Goal: Task Accomplishment & Management: Manage account settings

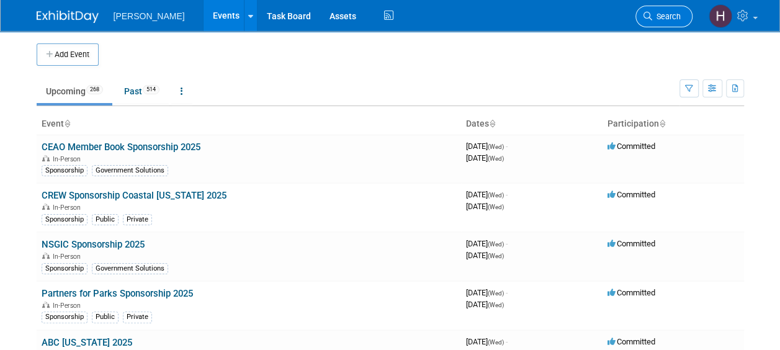
click at [660, 14] on span "Search" at bounding box center [666, 16] width 29 height 9
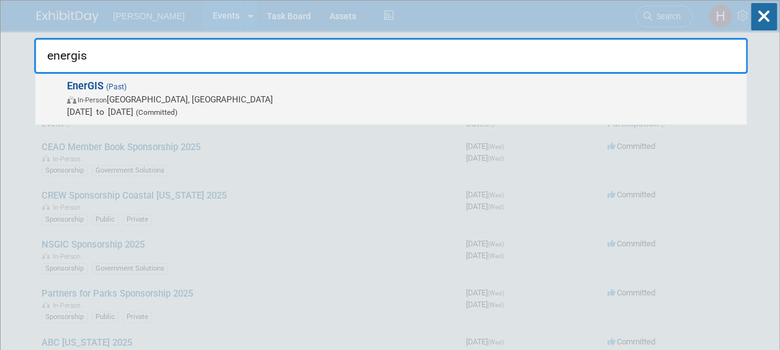
type input "energis"
click at [106, 99] on span "In-Person" at bounding box center [92, 100] width 29 height 8
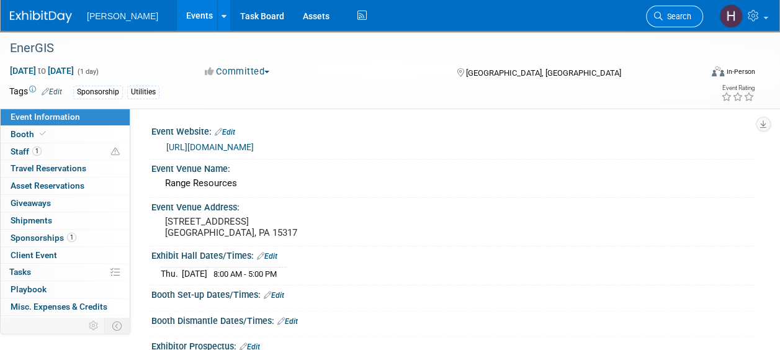
click at [674, 10] on link "Search" at bounding box center [674, 17] width 57 height 22
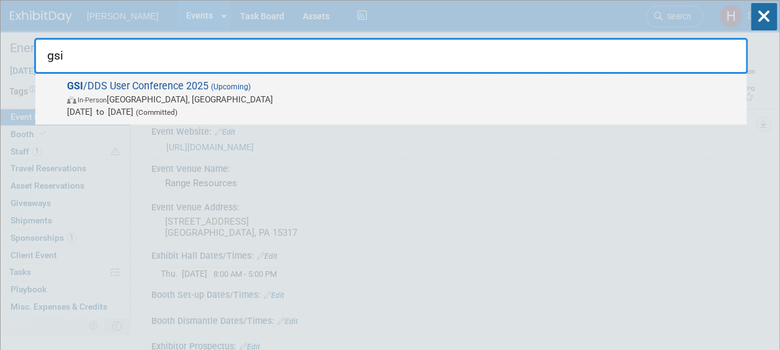
type input "gsi"
click at [210, 94] on span "In-Person Detroit, MI" at bounding box center [403, 99] width 673 height 12
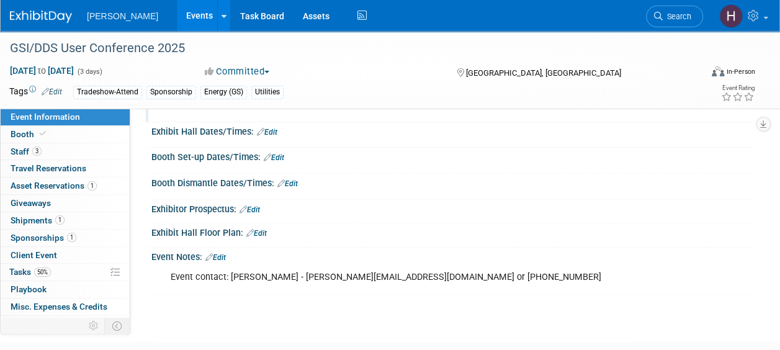
scroll to position [186, 0]
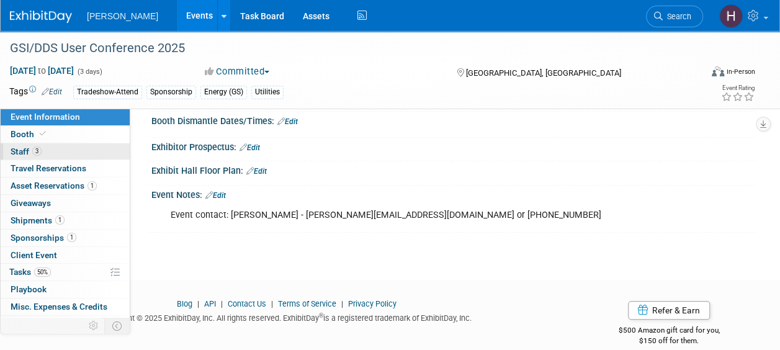
click at [33, 150] on span "3" at bounding box center [36, 150] width 9 height 9
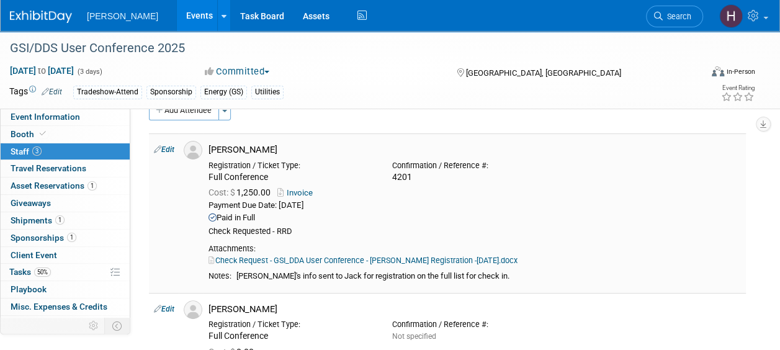
scroll to position [0, 0]
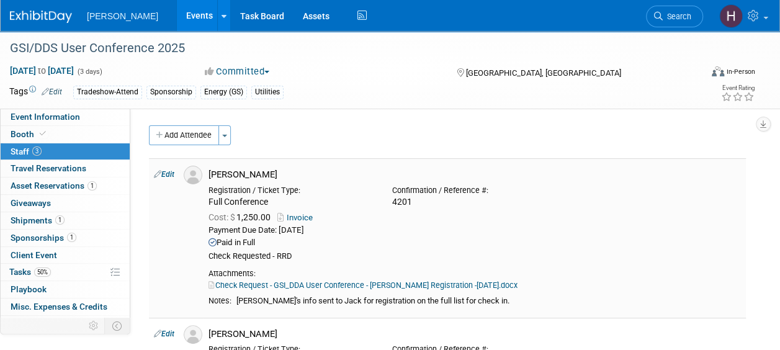
click at [164, 171] on link "Edit" at bounding box center [164, 174] width 20 height 9
select select "5cb741f4-38d5-4e6b-bef1-45532a72ca39"
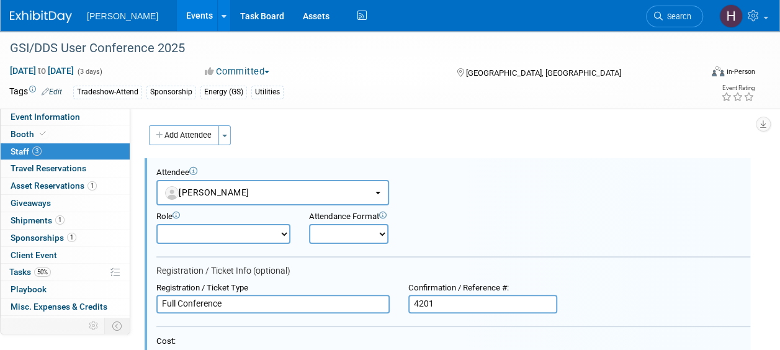
click at [16, 148] on span "Staff 3" at bounding box center [26, 151] width 31 height 10
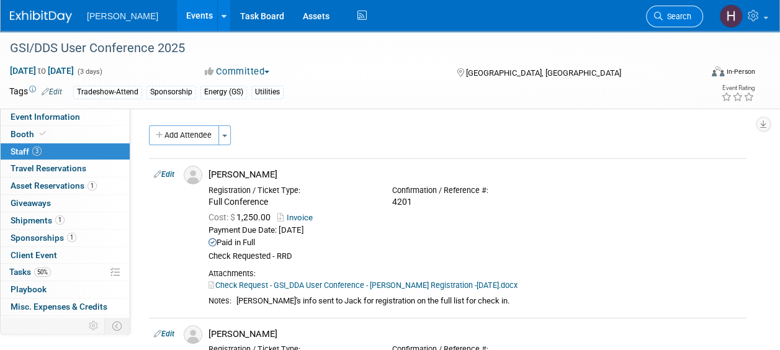
click at [666, 12] on span "Search" at bounding box center [677, 16] width 29 height 9
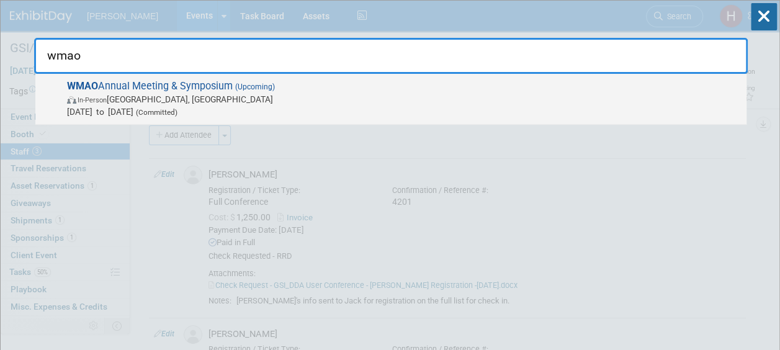
type input "wmao"
click at [167, 94] on span "In-Person [GEOGRAPHIC_DATA], [GEOGRAPHIC_DATA]" at bounding box center [403, 99] width 673 height 12
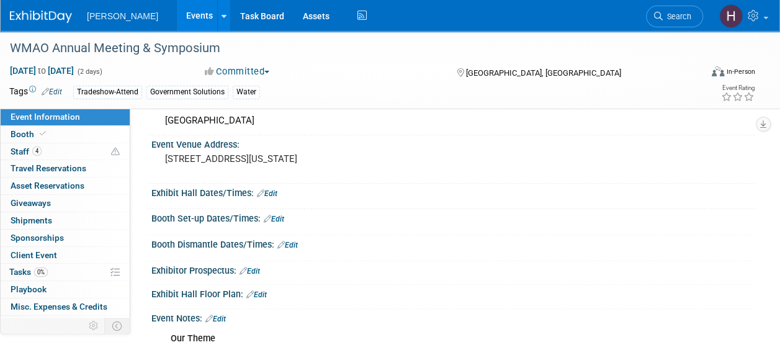
scroll to position [62, 0]
click at [17, 148] on span "Staff 4" at bounding box center [26, 151] width 31 height 10
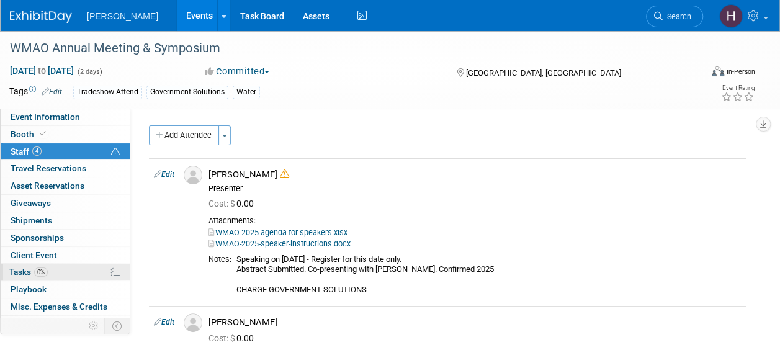
scroll to position [0, 0]
click at [168, 172] on link "Edit" at bounding box center [164, 174] width 20 height 9
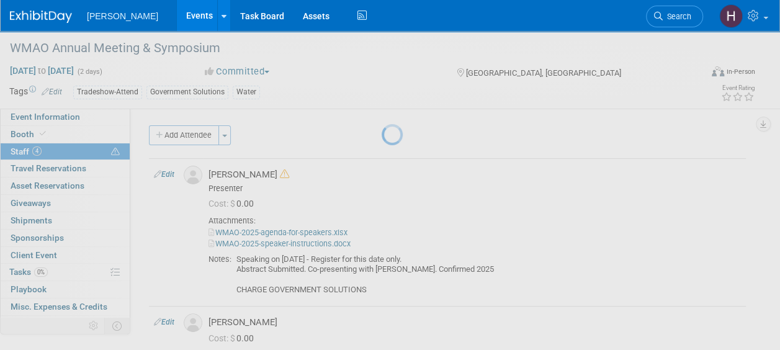
select select "c130bd55-1d2a-47a8-99c3-9e2c94ab857a"
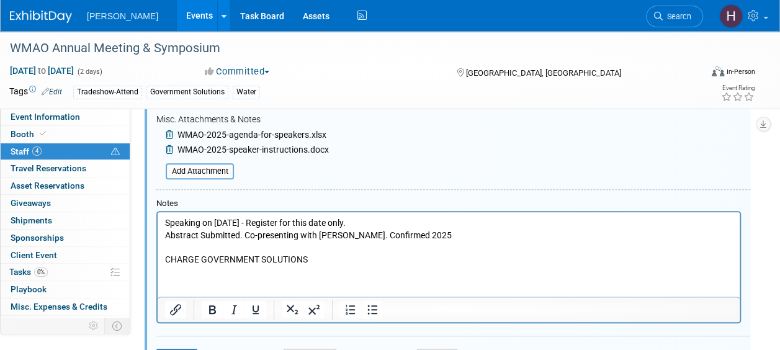
scroll to position [372, 0]
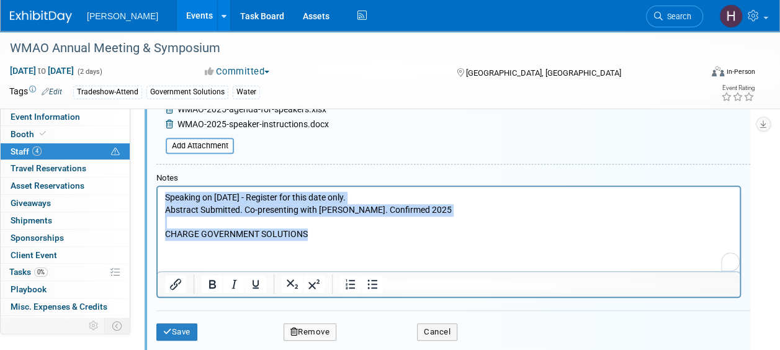
drag, startPoint x: 319, startPoint y: 236, endPoint x: 164, endPoint y: 194, distance: 160.2
click at [164, 194] on body "Speaking on Nov. 12 - Register for this date only. Abstract Submitted. Co-prese…" at bounding box center [448, 215] width 569 height 48
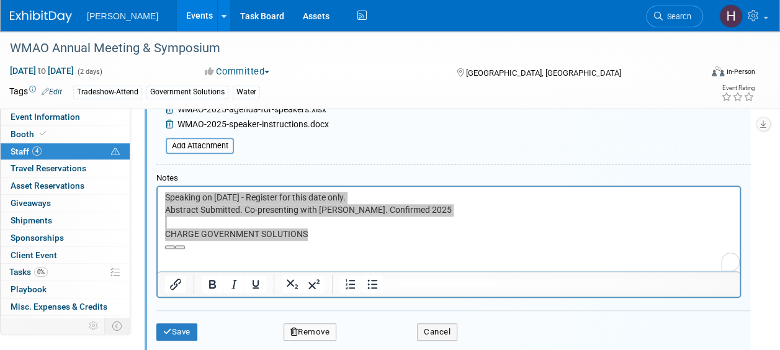
click at [16, 148] on span "Staff 4" at bounding box center [26, 151] width 31 height 10
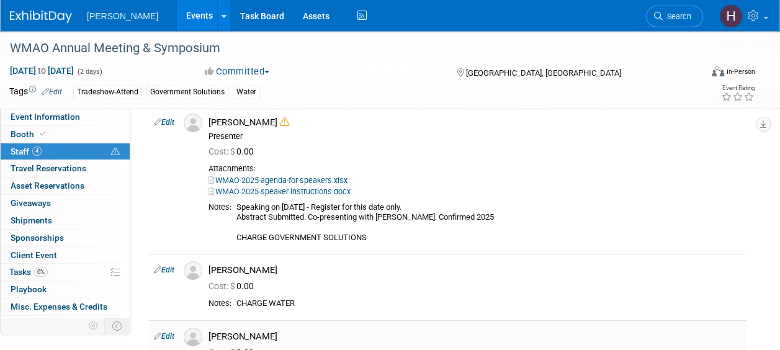
scroll to position [0, 0]
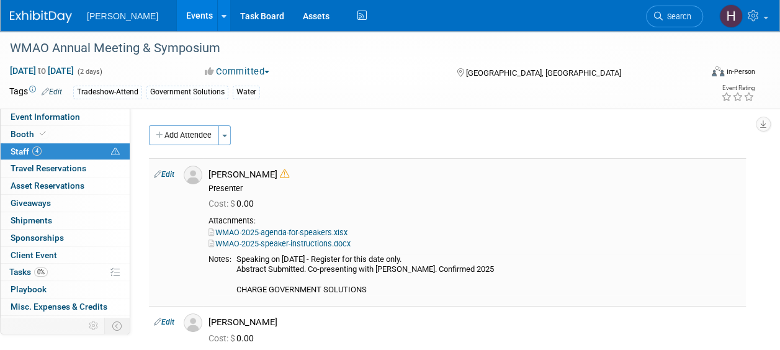
drag, startPoint x: 239, startPoint y: 289, endPoint x: 371, endPoint y: 289, distance: 132.2
click at [371, 289] on div "Speaking on Nov. 12 - Register for this date only. Abstract Submitted. Co-prese…" at bounding box center [488, 274] width 505 height 41
drag, startPoint x: 371, startPoint y: 289, endPoint x: 330, endPoint y: 289, distance: 41.0
click at [330, 289] on div "Speaking on Nov. 12 - Register for this date only. Abstract Submitted. Co-prese…" at bounding box center [488, 274] width 505 height 41
drag, startPoint x: 237, startPoint y: 289, endPoint x: 370, endPoint y: 289, distance: 133.4
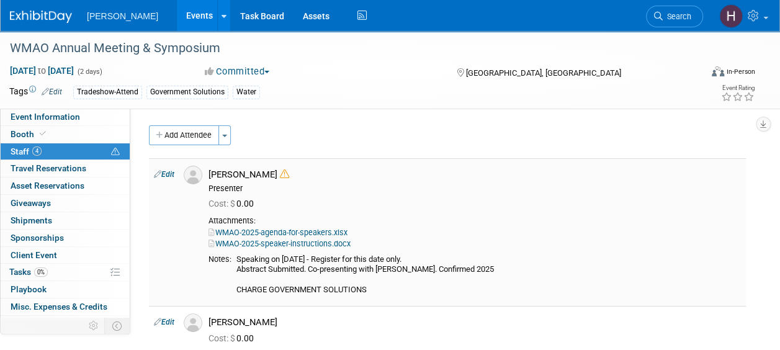
click at [370, 289] on td "Speaking on Nov. 12 - Register for this date only. Abstract Submitted. Co-prese…" at bounding box center [485, 274] width 509 height 41
click at [24, 147] on span "Staff 4" at bounding box center [26, 151] width 31 height 10
drag, startPoint x: 402, startPoint y: 289, endPoint x: 191, endPoint y: 184, distance: 236.2
click at [191, 184] on tr "Edit Brian Stevens" at bounding box center [447, 232] width 597 height 148
click at [396, 141] on div "Add Attendee Toggle Dropdown Quick -Tag Attendees Apply" at bounding box center [447, 135] width 597 height 20
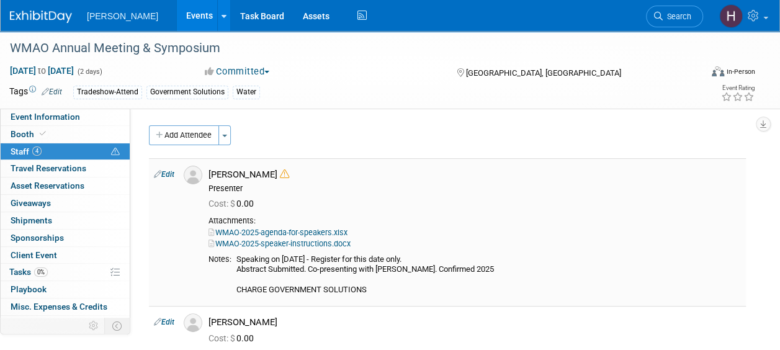
click at [637, 218] on div "Attachments:" at bounding box center [475, 221] width 532 height 10
click at [716, 189] on div "Presenter" at bounding box center [475, 189] width 532 height 10
drag, startPoint x: 382, startPoint y: 287, endPoint x: 206, endPoint y: 167, distance: 213.1
click at [206, 167] on td "Brian Stevens Presenter 0.00" at bounding box center [475, 232] width 542 height 148
click at [390, 180] on div "Brian Stevens Presenter" at bounding box center [475, 181] width 532 height 25
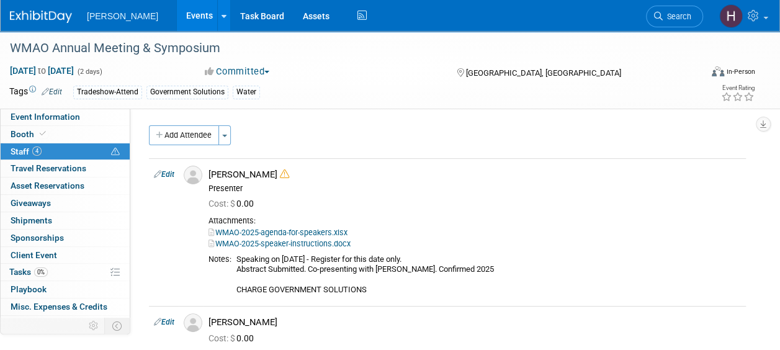
click at [658, 127] on div "Add Attendee Toggle Dropdown Quick -Tag Attendees Apply" at bounding box center [447, 135] width 597 height 20
click at [25, 130] on span "Booth" at bounding box center [30, 134] width 38 height 10
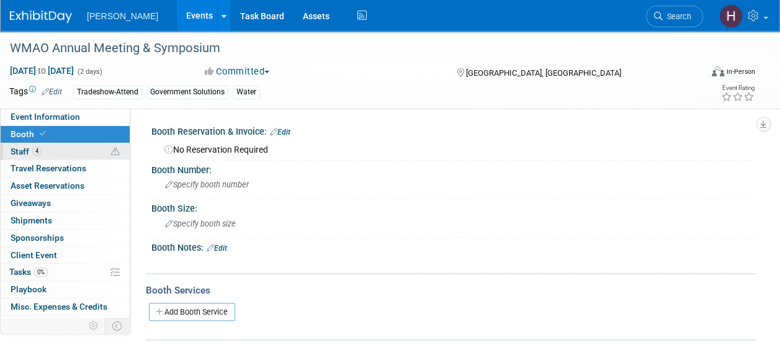
click at [24, 144] on link "4 Staff 4" at bounding box center [65, 151] width 129 height 17
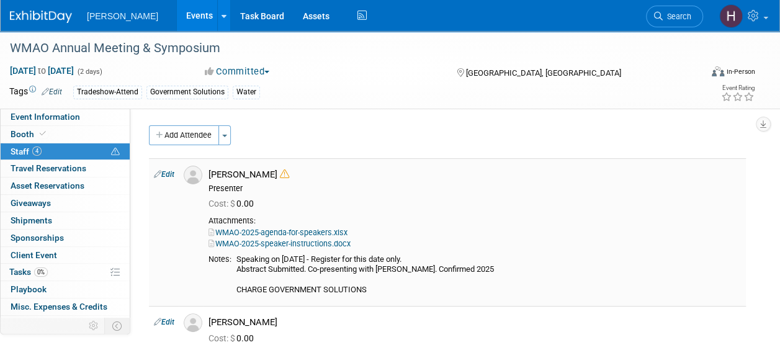
click at [634, 213] on td "Brian Stevens Presenter 0.00" at bounding box center [475, 232] width 542 height 148
click at [572, 205] on div "Cost: $ 0.00" at bounding box center [475, 204] width 532 height 11
click at [621, 67] on div "[GEOGRAPHIC_DATA], [GEOGRAPHIC_DATA]" at bounding box center [542, 72] width 173 height 15
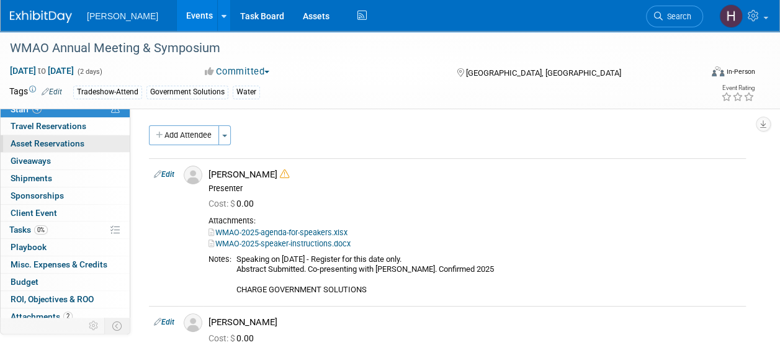
scroll to position [62, 0]
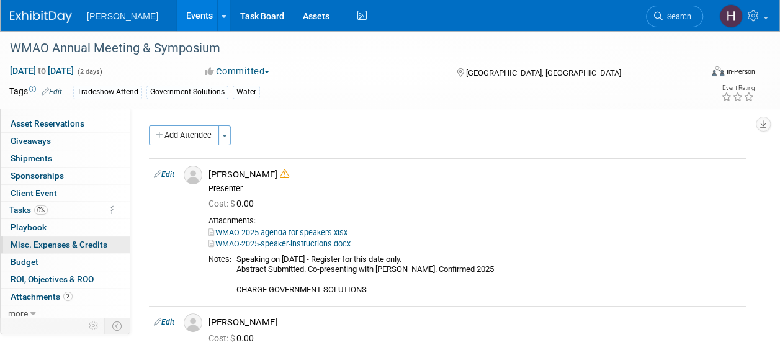
click at [47, 241] on span "Misc. Expenses & Credits 0" at bounding box center [59, 245] width 97 height 10
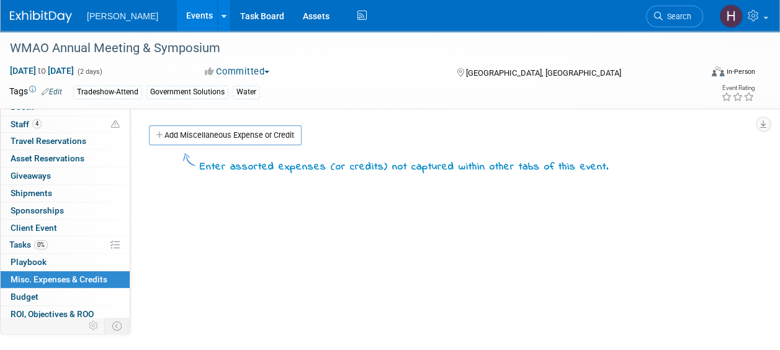
scroll to position [0, 0]
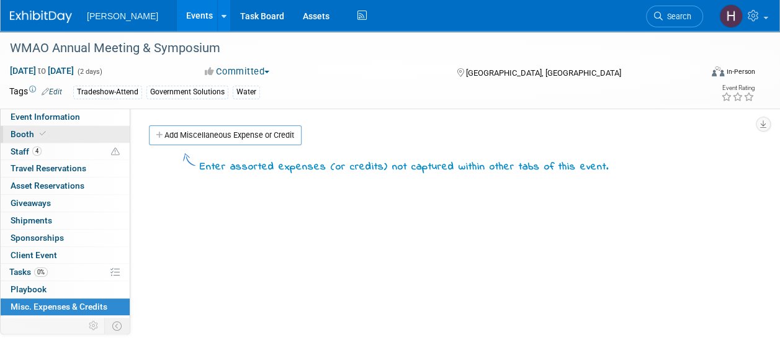
click at [25, 134] on span "Booth" at bounding box center [30, 134] width 38 height 10
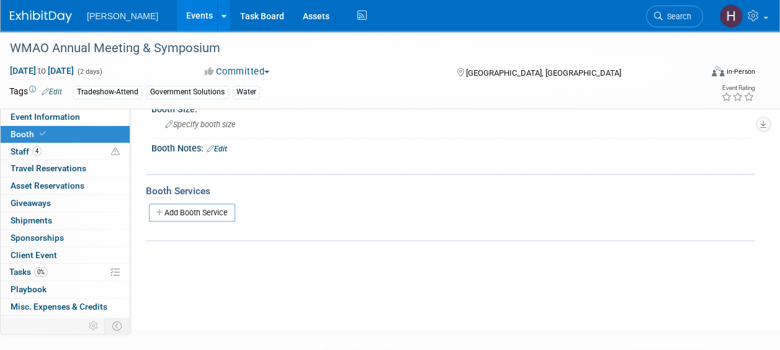
scroll to position [124, 0]
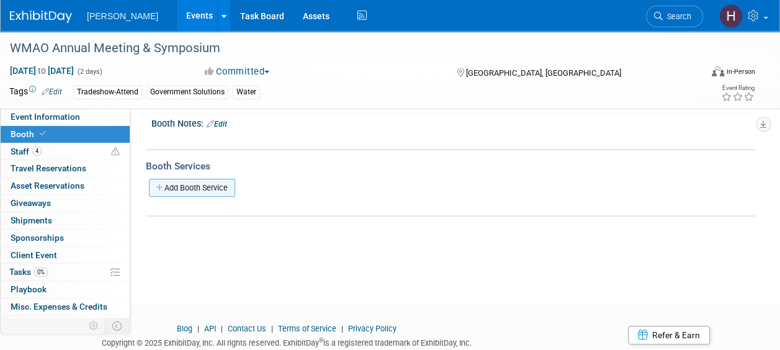
click at [189, 184] on link "Add Booth Service" at bounding box center [192, 188] width 86 height 18
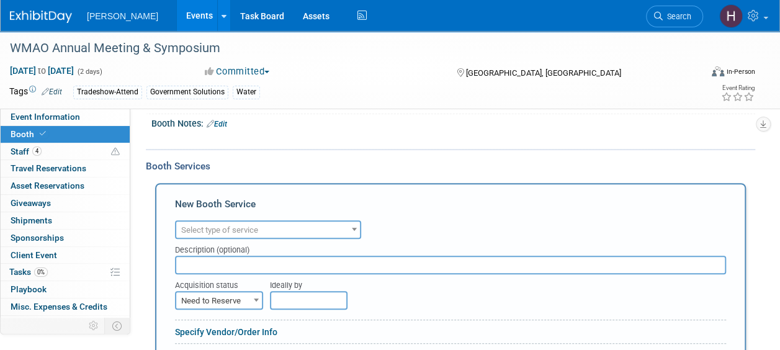
scroll to position [0, 0]
click at [354, 228] on b at bounding box center [354, 229] width 5 height 3
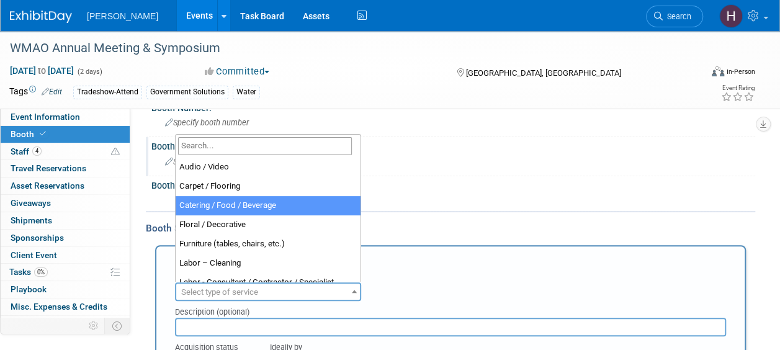
click at [435, 169] on div "Specify booth size" at bounding box center [453, 161] width 585 height 19
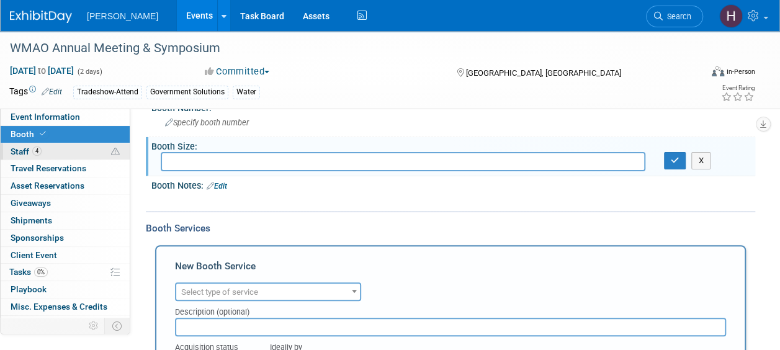
click at [24, 151] on span "Staff 4" at bounding box center [26, 151] width 31 height 10
